Goal: Information Seeking & Learning: Stay updated

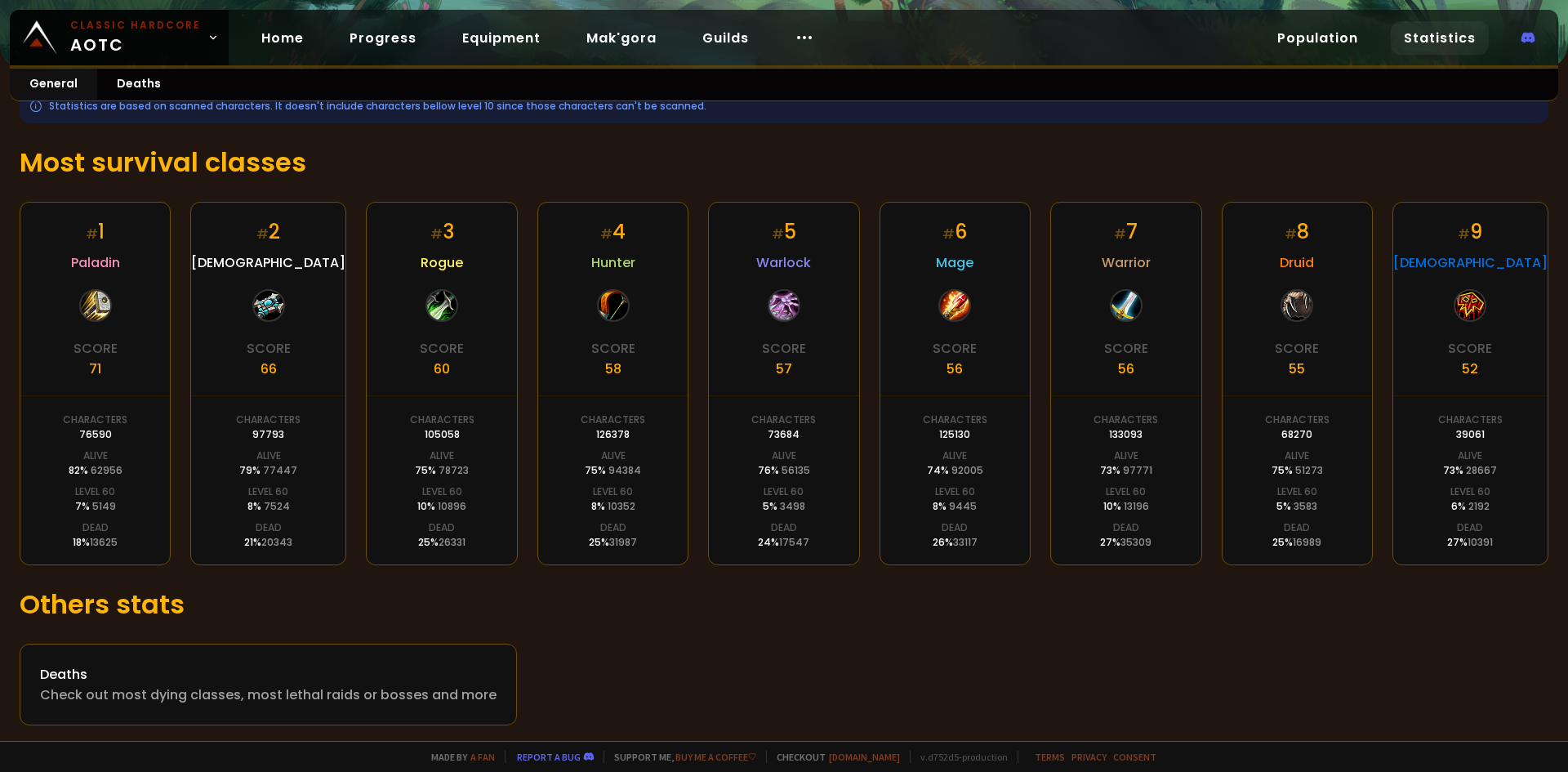
scroll to position [221, 0]
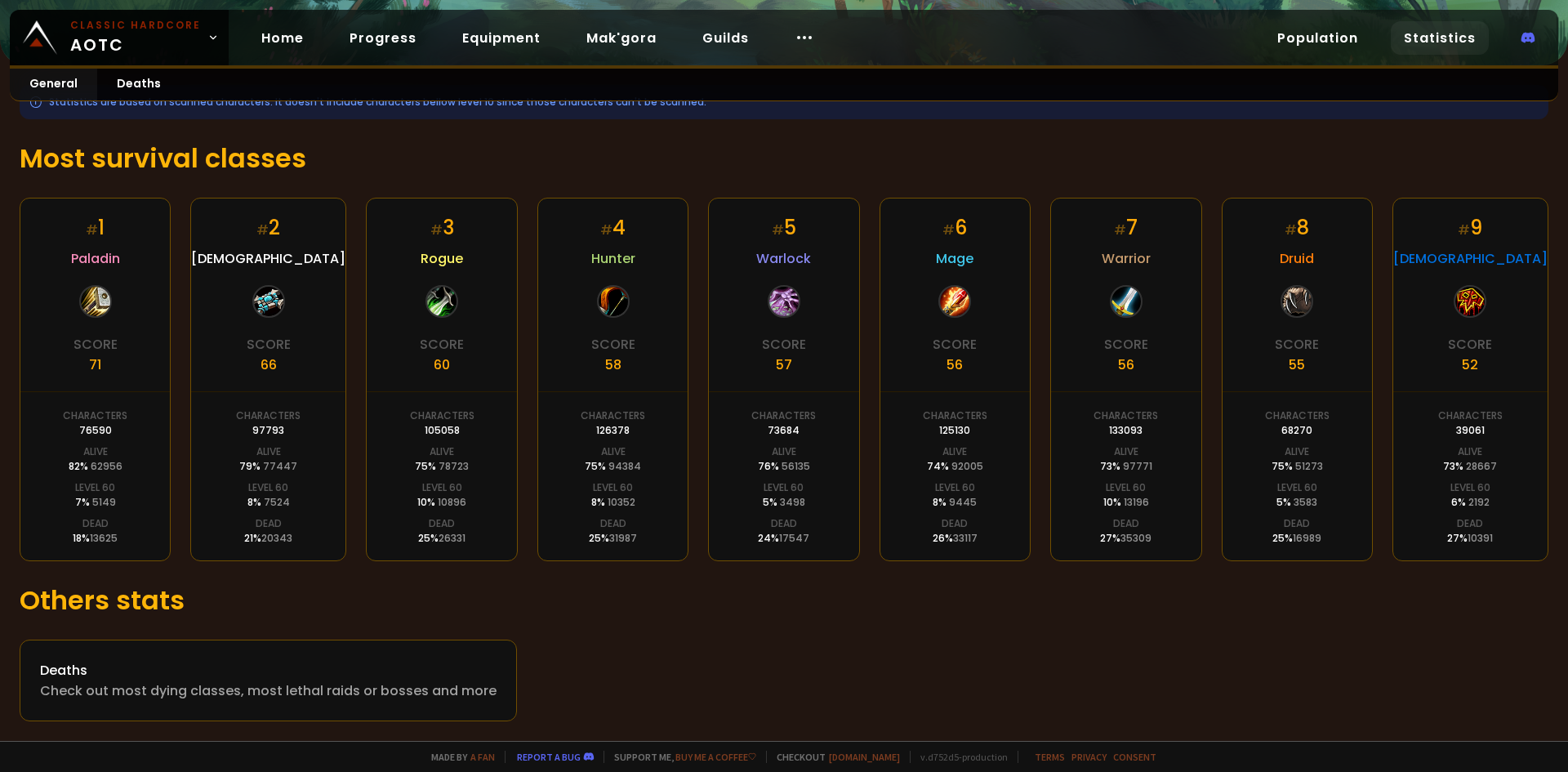
click at [861, 599] on h1 "Others stats" at bounding box center [784, 600] width 1529 height 39
click at [397, 678] on div "Deaths" at bounding box center [268, 670] width 457 height 21
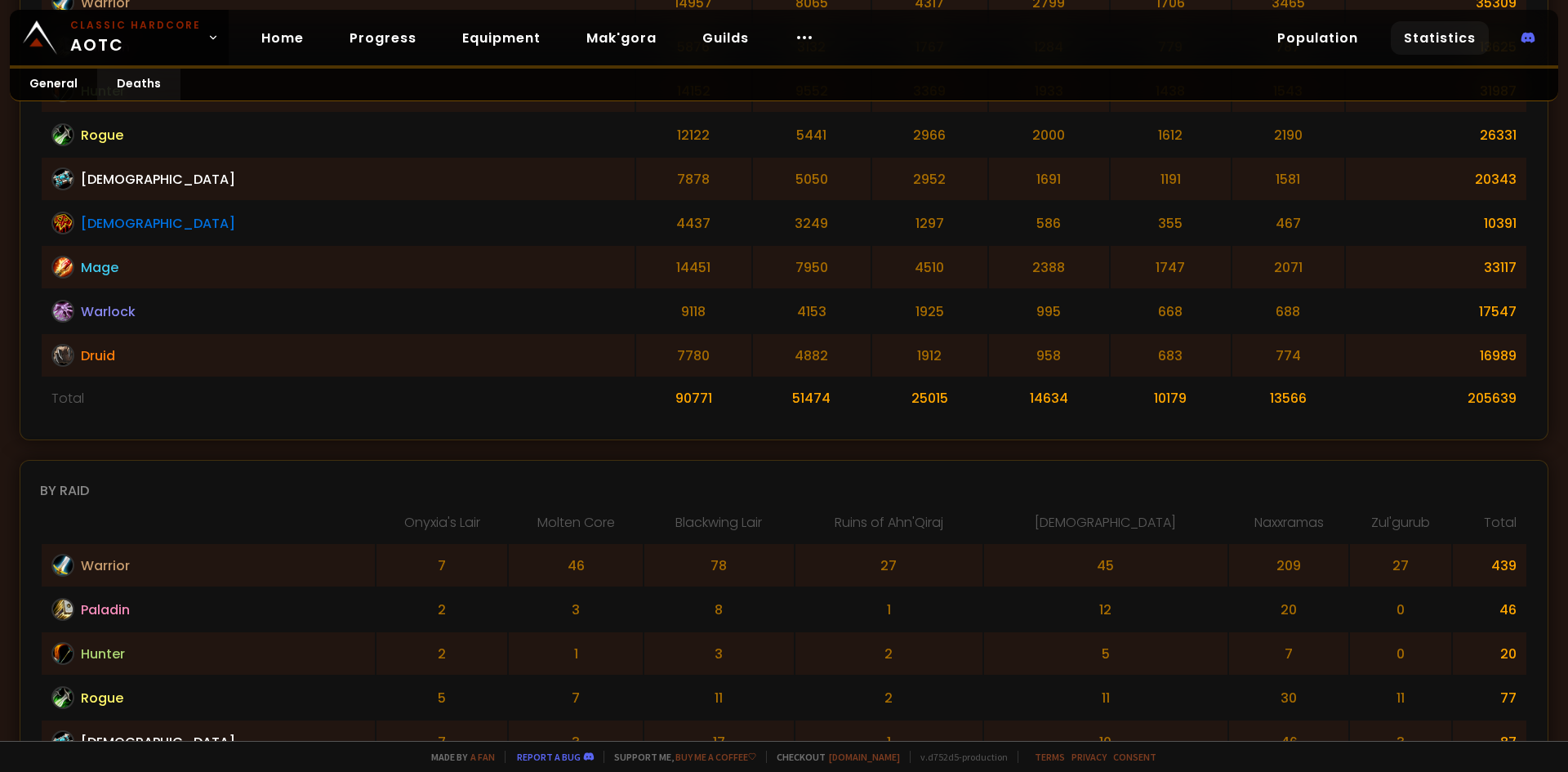
scroll to position [575, 0]
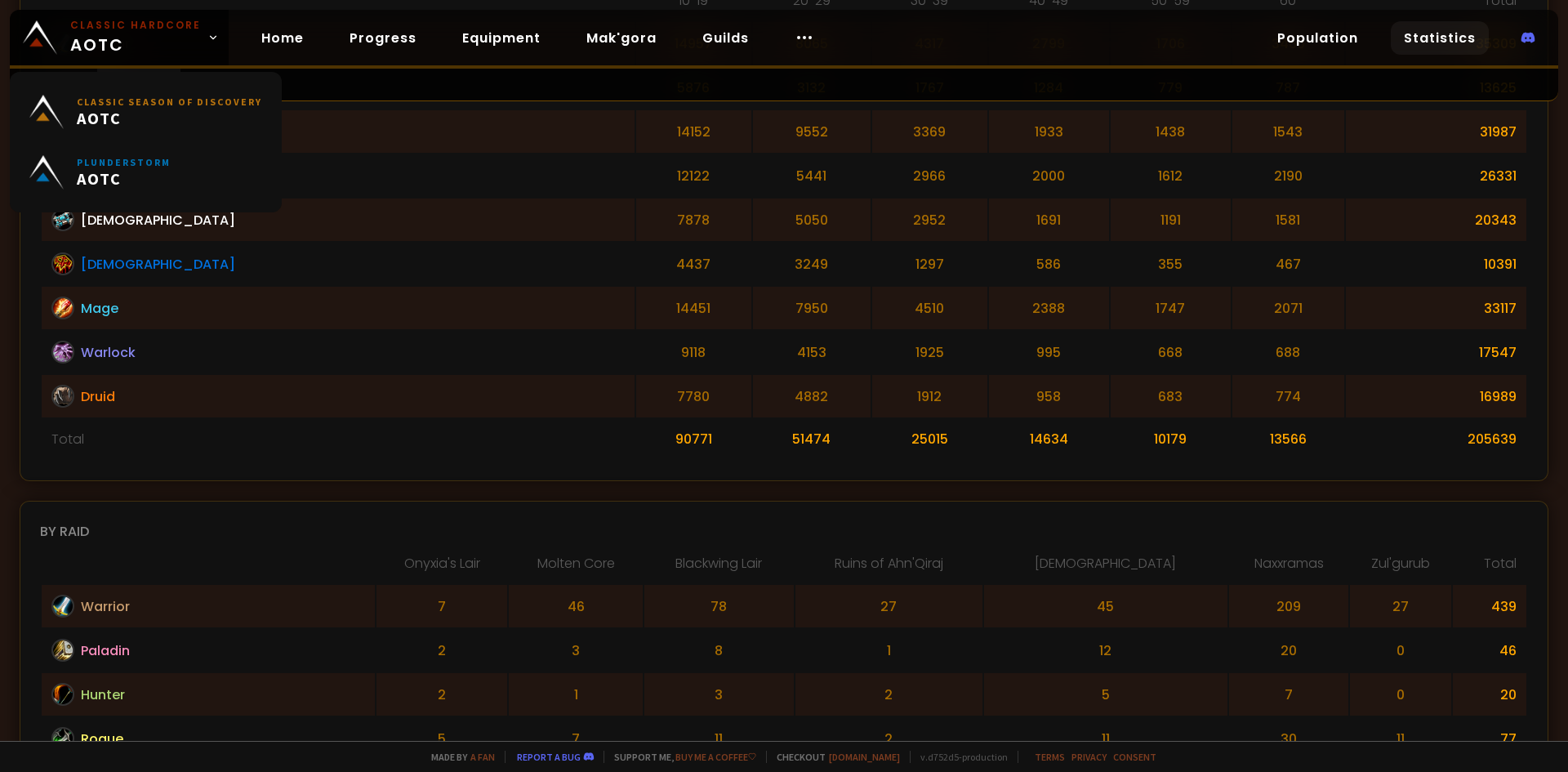
click at [57, 78] on div "Classic Season of Discovery AOTC Plunderstorm AOTC" at bounding box center [146, 142] width 272 height 141
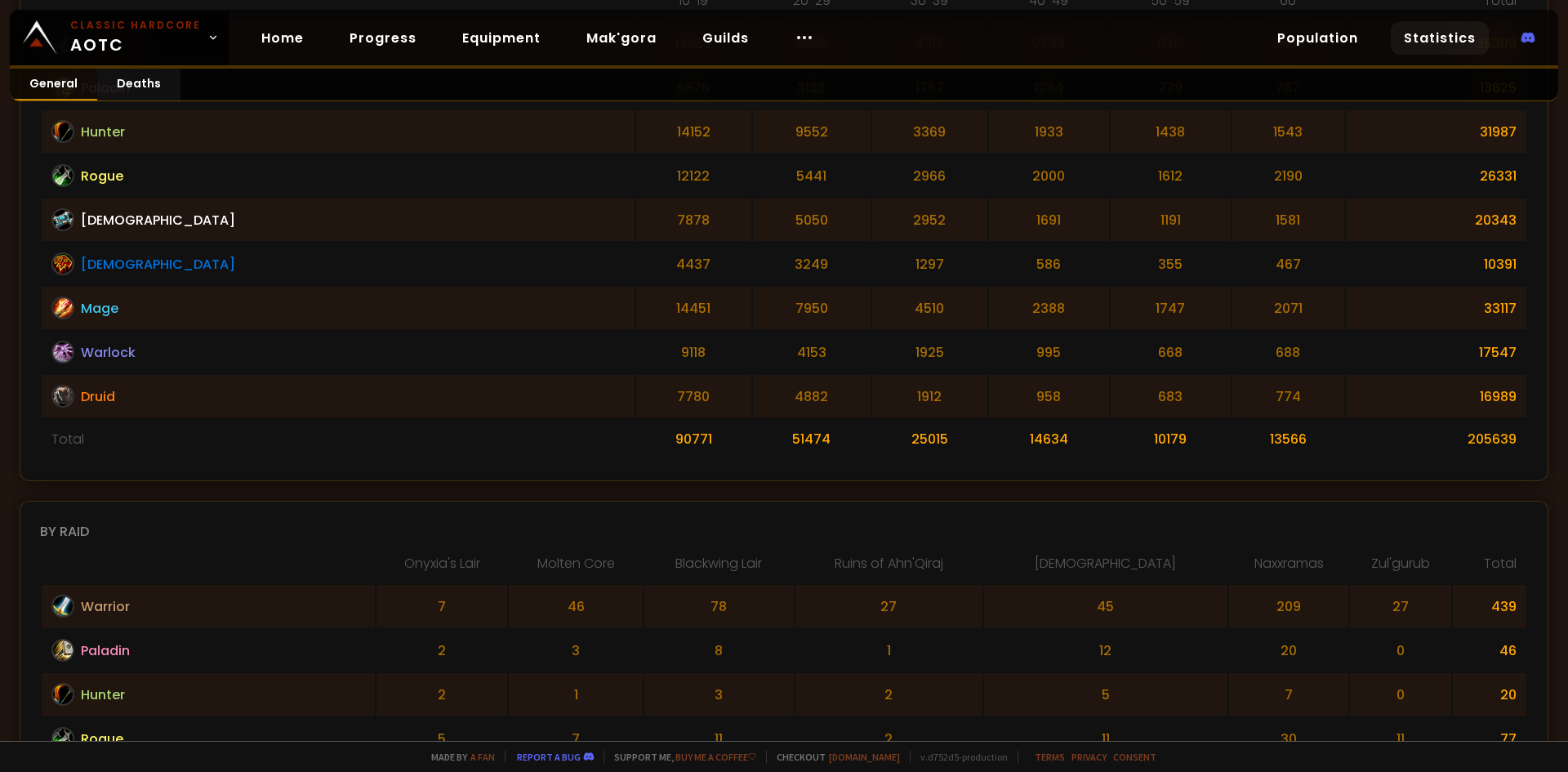
click at [71, 78] on link "General" at bounding box center [53, 84] width 87 height 32
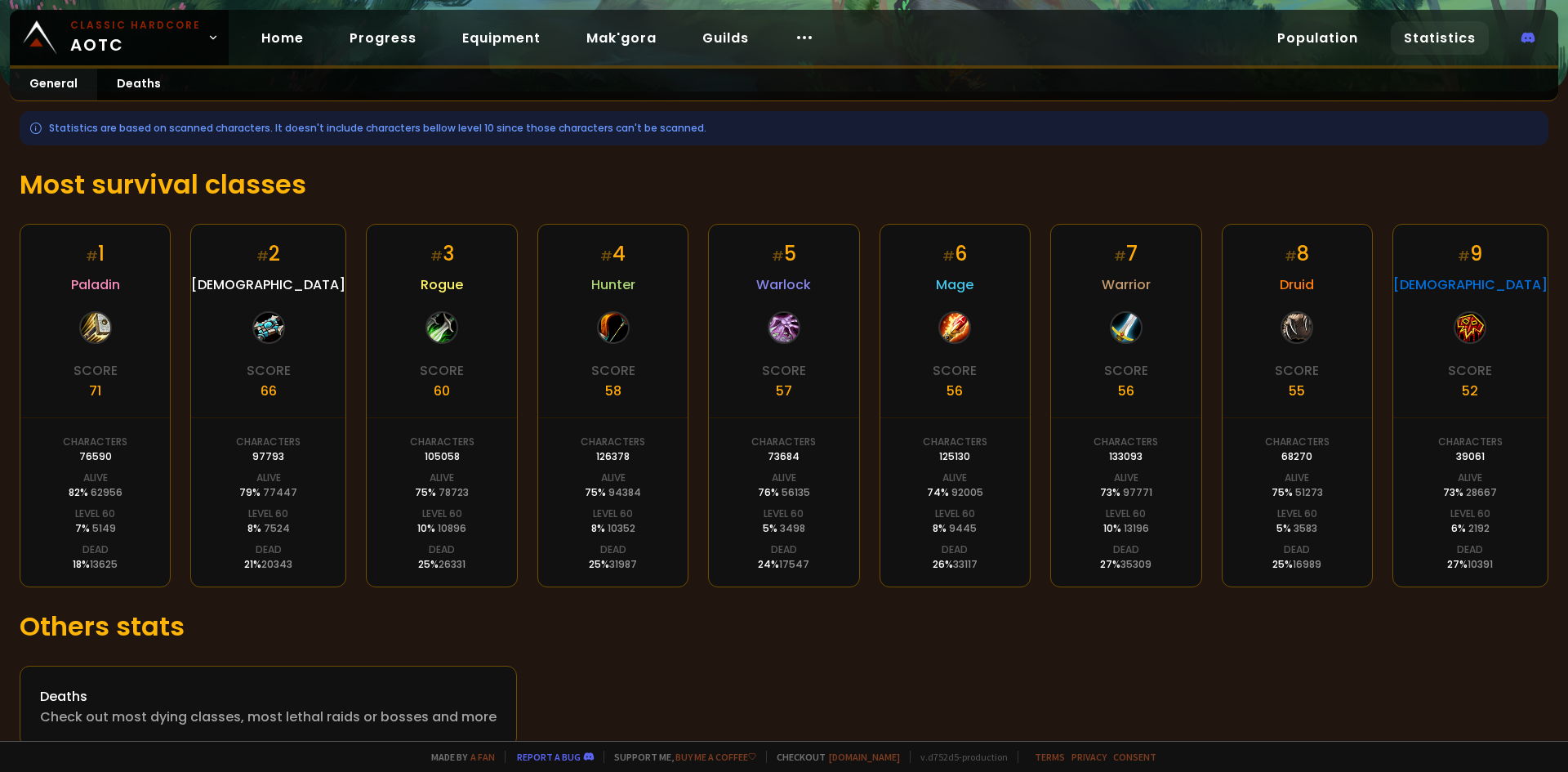
scroll to position [221, 0]
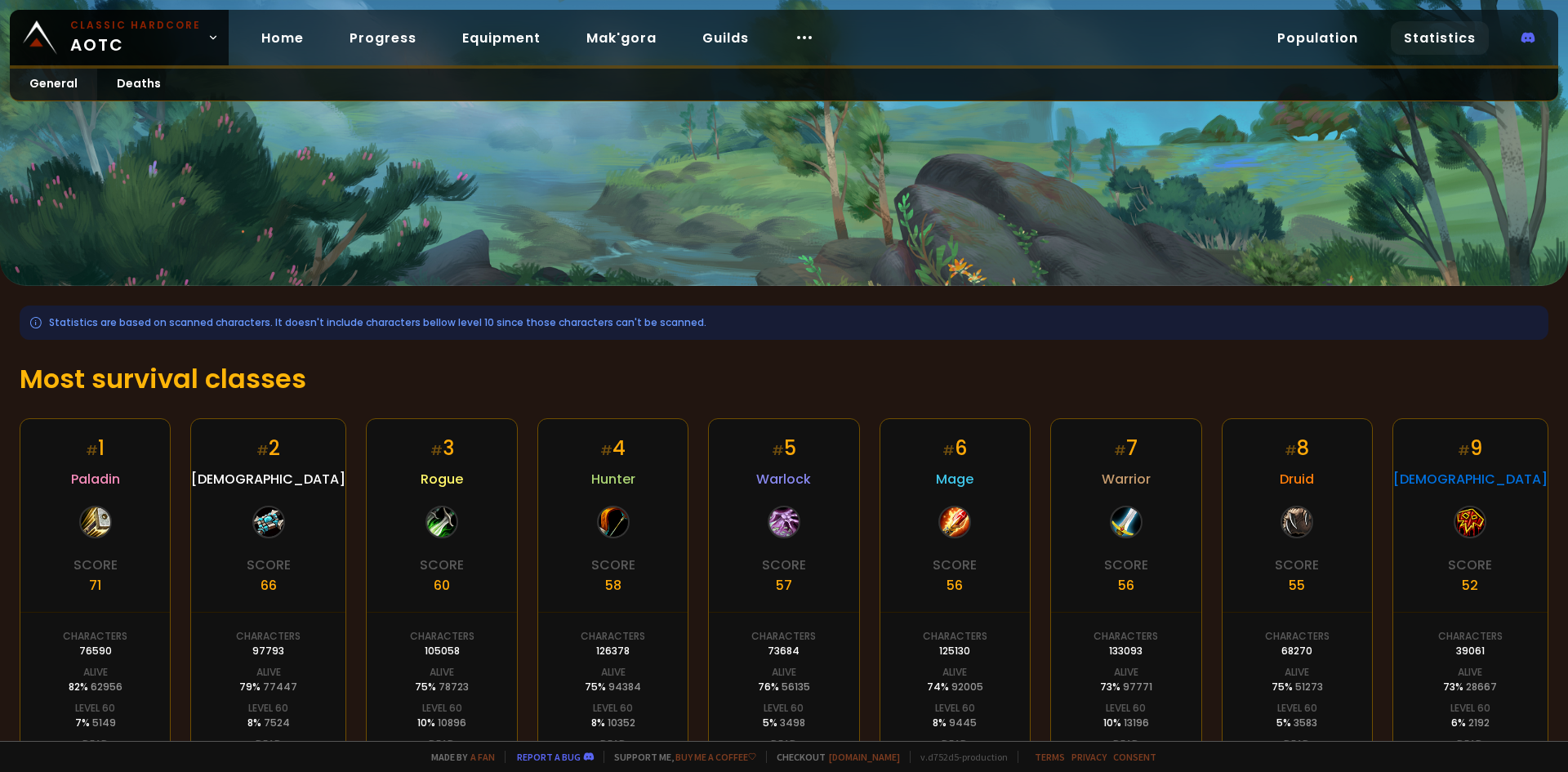
drag, startPoint x: 1024, startPoint y: 468, endPoint x: 1001, endPoint y: 461, distance: 24.0
drag, startPoint x: 1128, startPoint y: 159, endPoint x: 1147, endPoint y: 189, distance: 35.5
click at [1127, 159] on div at bounding box center [784, 143] width 1568 height 286
